Goal: Task Accomplishment & Management: Manage account settings

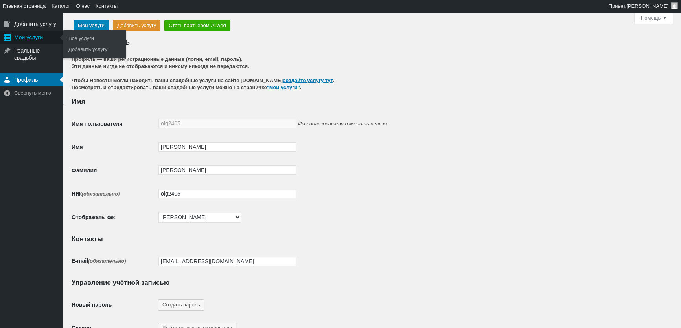
click at [35, 35] on div "Мои услуги" at bounding box center [31, 37] width 63 height 13
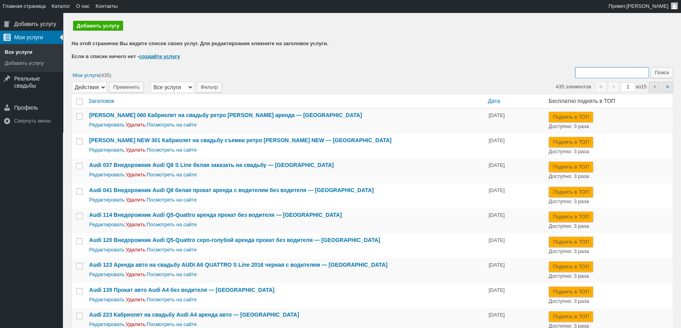
click at [602, 72] on input "Поиск:" at bounding box center [613, 72] width 74 height 11
type input "104"
click at [651, 67] on input "Поиск" at bounding box center [662, 72] width 23 height 11
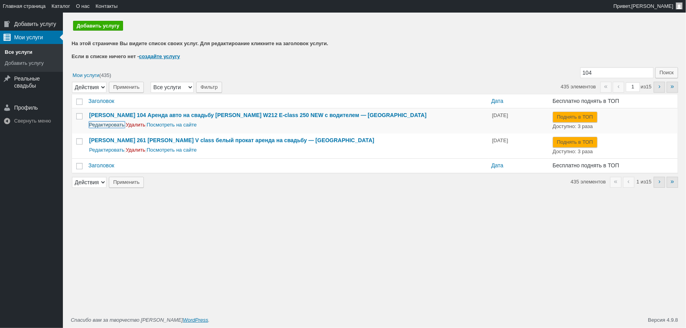
click at [120, 125] on link "Редактировать" at bounding box center [106, 125] width 35 height 6
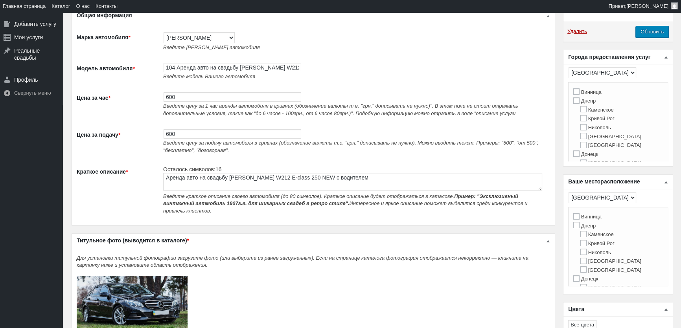
scroll to position [71, 0]
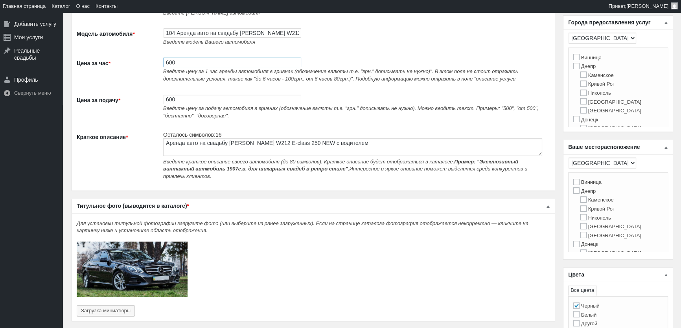
click at [192, 65] on input "600" at bounding box center [233, 62] width 138 height 9
type input "650"
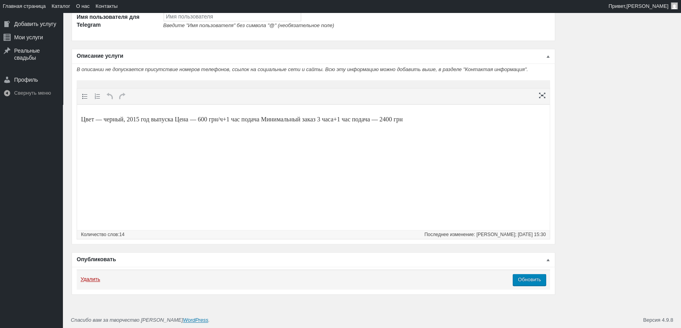
scroll to position [1262, 0]
type input "650"
click at [174, 119] on p "Цвет — черный, 2015 год выпуска Цена — 600 грн/ч+1 час подача Минимальный заказ…" at bounding box center [313, 119] width 465 height 9
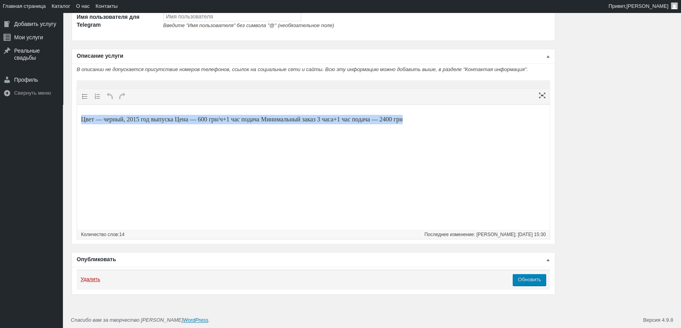
click at [174, 119] on p "Цвет — черный, 2015 год выпуска Цена — 600 грн/ч+1 час подача Минимальный заказ…" at bounding box center [313, 119] width 465 height 9
paste body
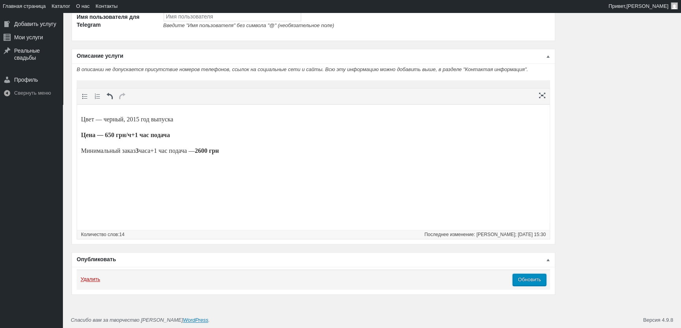
click at [536, 278] on input "Обновить" at bounding box center [529, 280] width 33 height 12
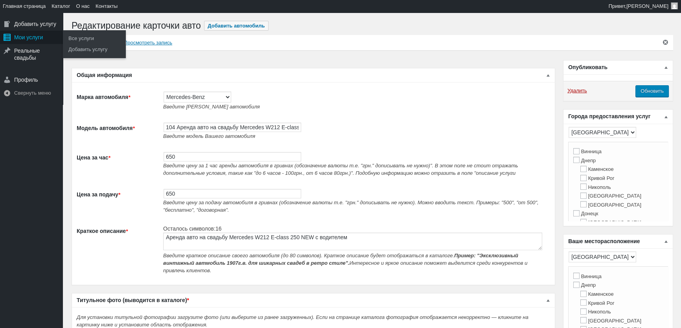
click at [15, 38] on div "Мои услуги" at bounding box center [31, 37] width 63 height 13
